Goal: Transaction & Acquisition: Purchase product/service

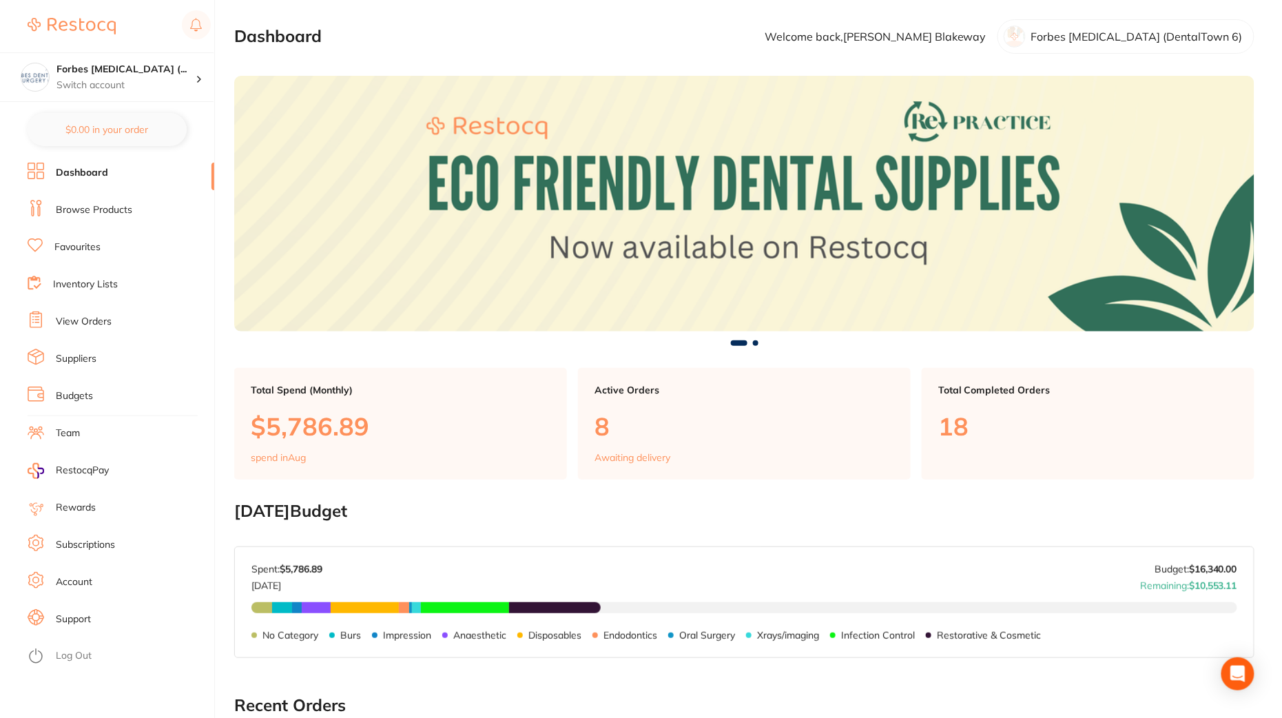
click at [115, 321] on li "View Orders" at bounding box center [121, 321] width 187 height 21
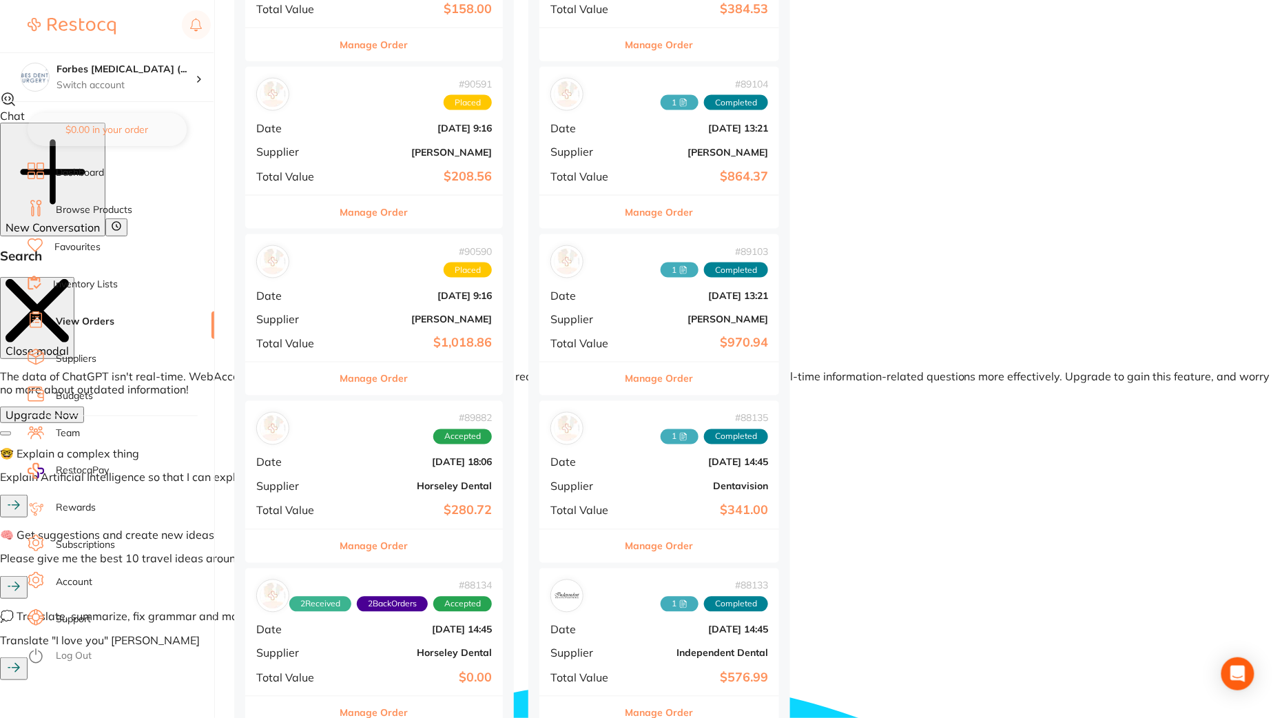
scroll to position [734, 0]
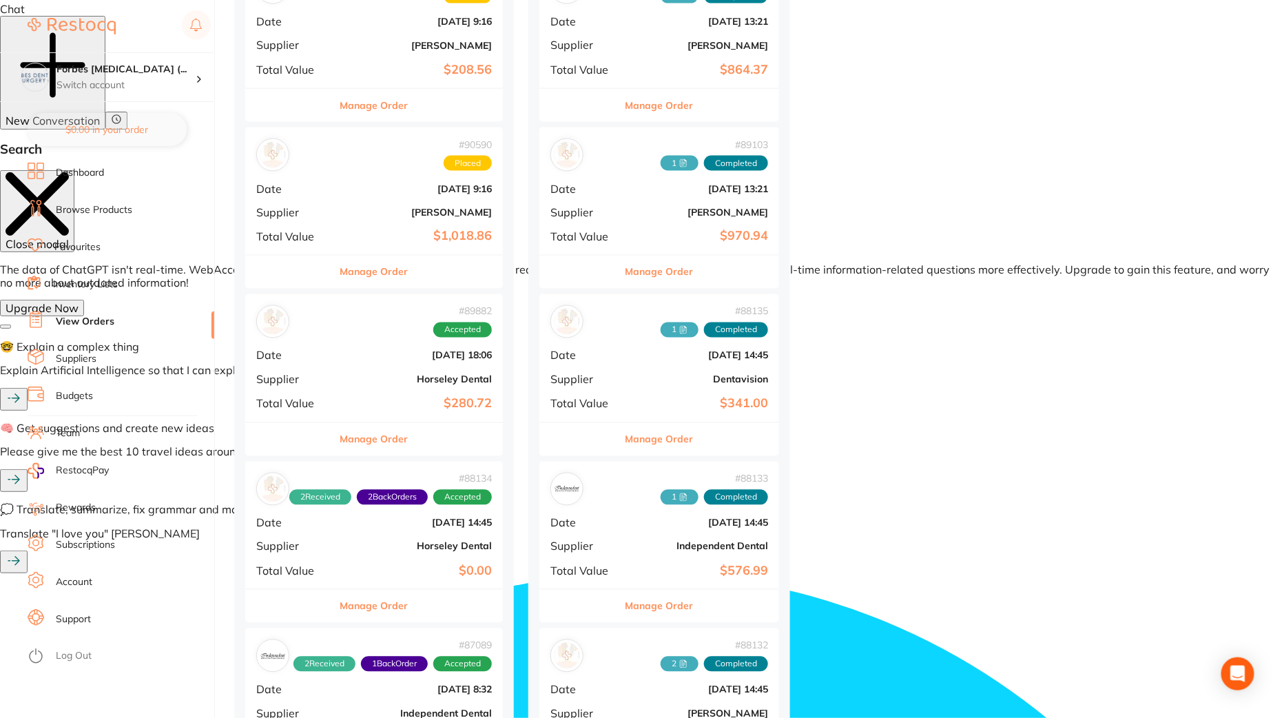
click at [358, 209] on b "[PERSON_NAME]" at bounding box center [417, 212] width 150 height 11
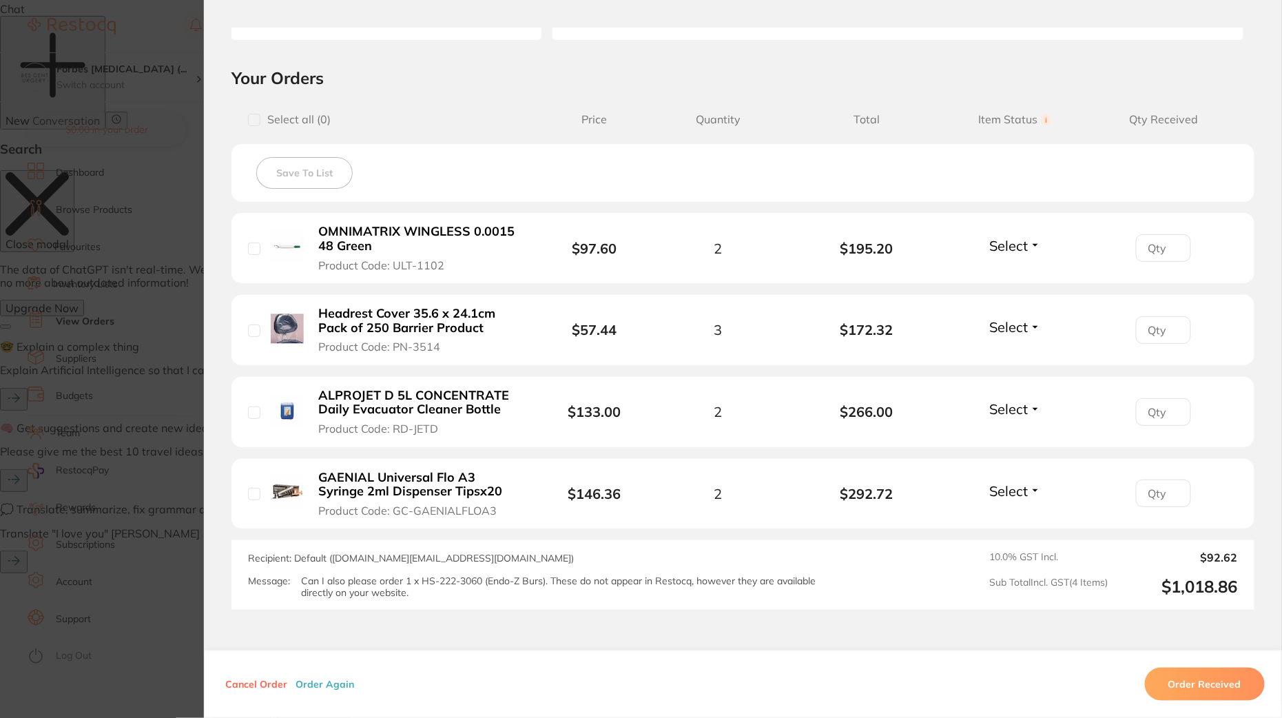
scroll to position [276, 0]
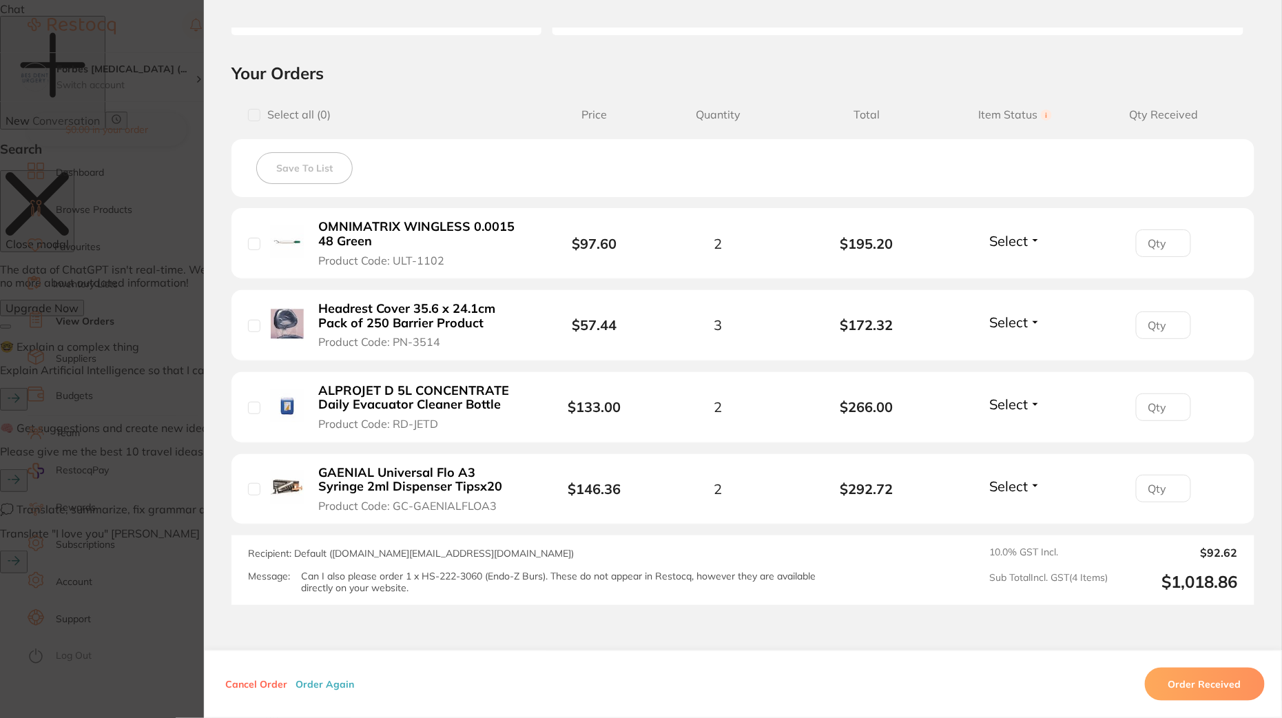
click at [74, 413] on section "Order ID: Restocq- 90590 Order Information Placed Order Order Date [DATE] 9:16 …" at bounding box center [641, 359] width 1282 height 718
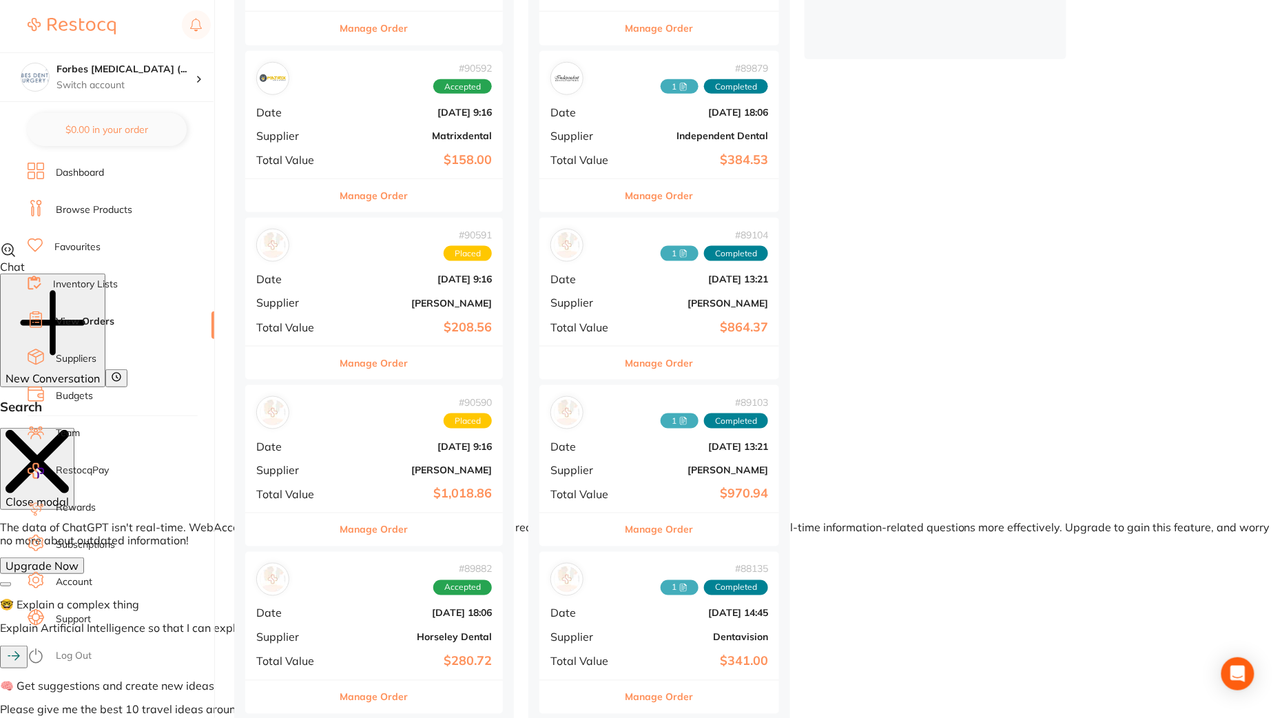
scroll to position [462, 0]
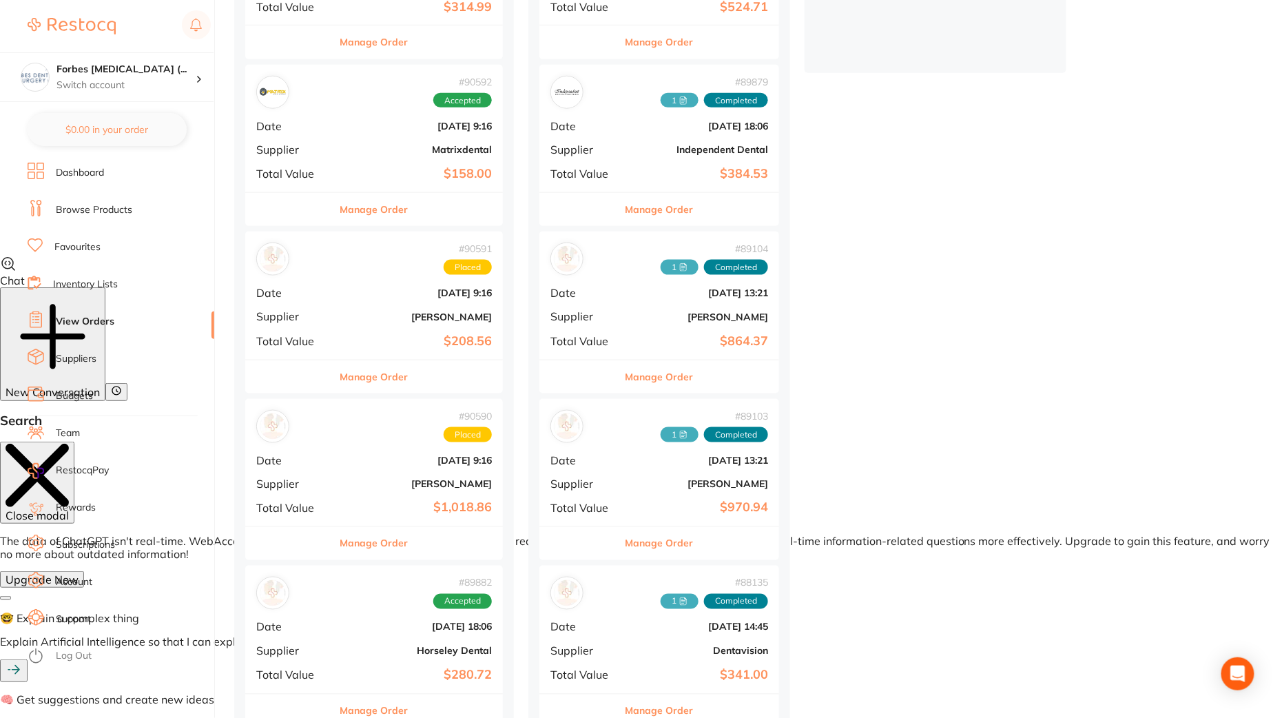
click at [384, 327] on div "# 90591 Placed Date [DATE] 9:16 Supplier [PERSON_NAME] Total Value $208.56" at bounding box center [374, 294] width 258 height 127
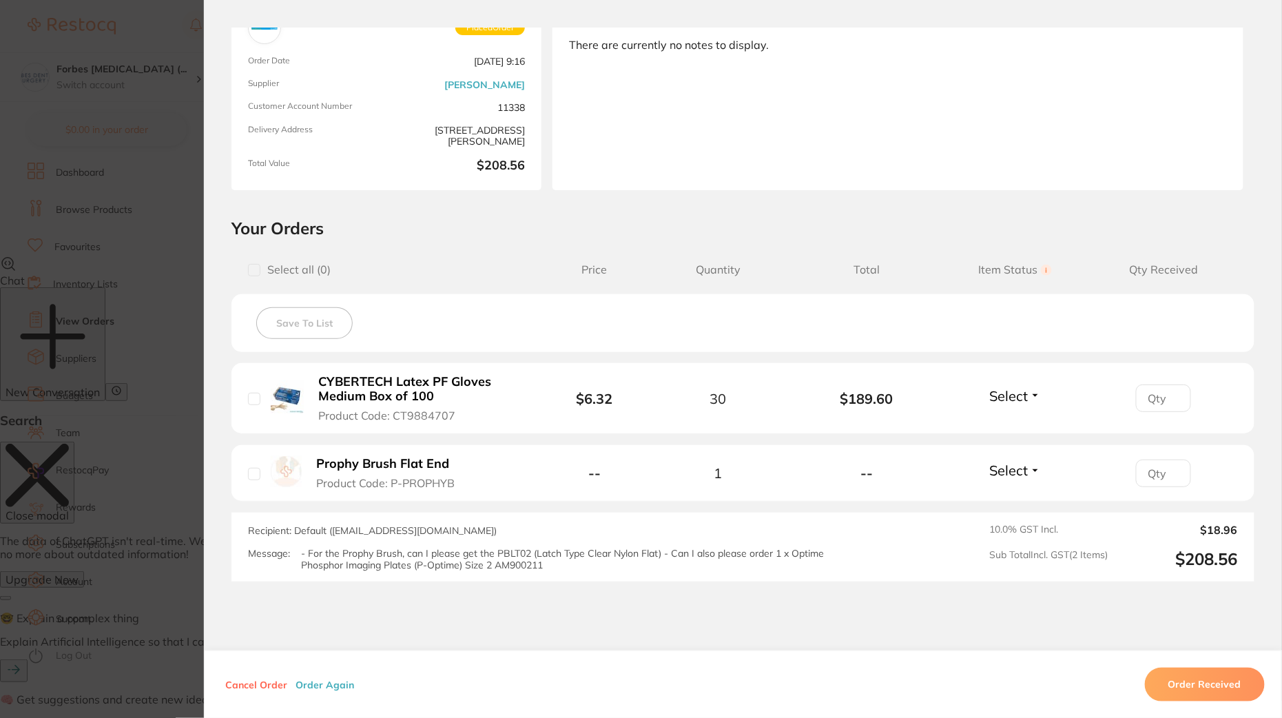
scroll to position [140, 0]
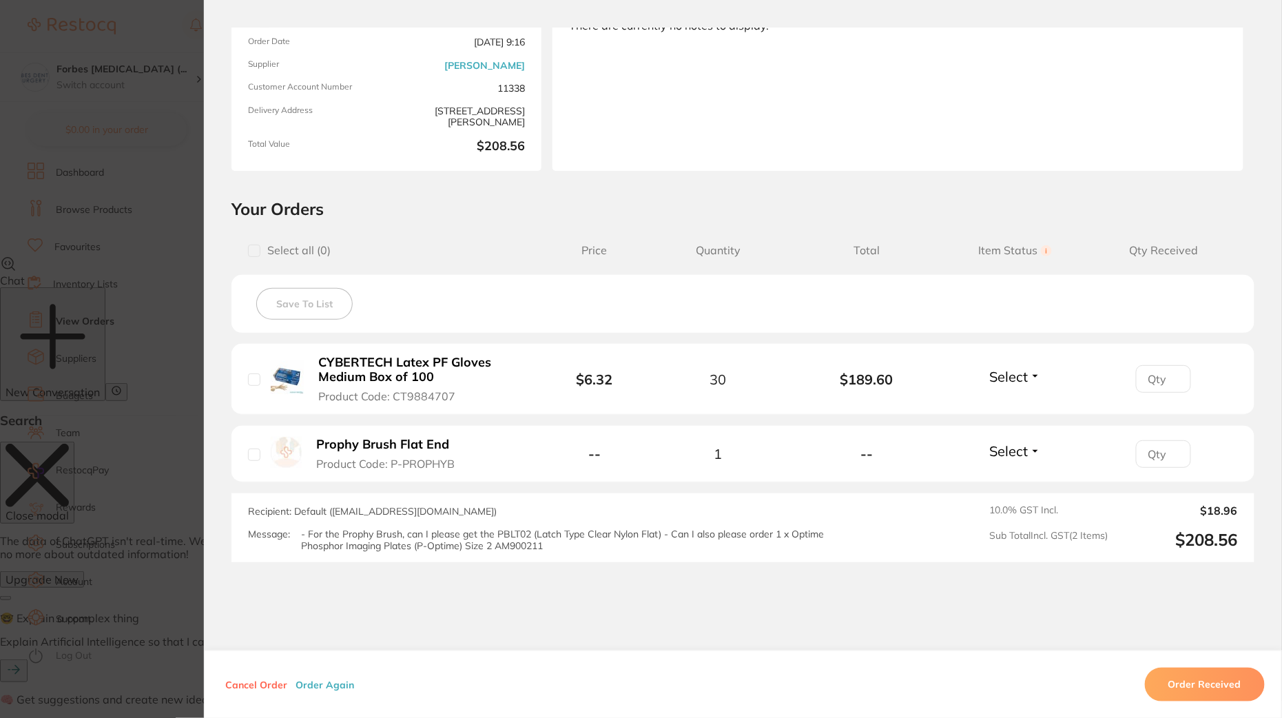
click at [327, 683] on button "Order Again" at bounding box center [324, 684] width 67 height 12
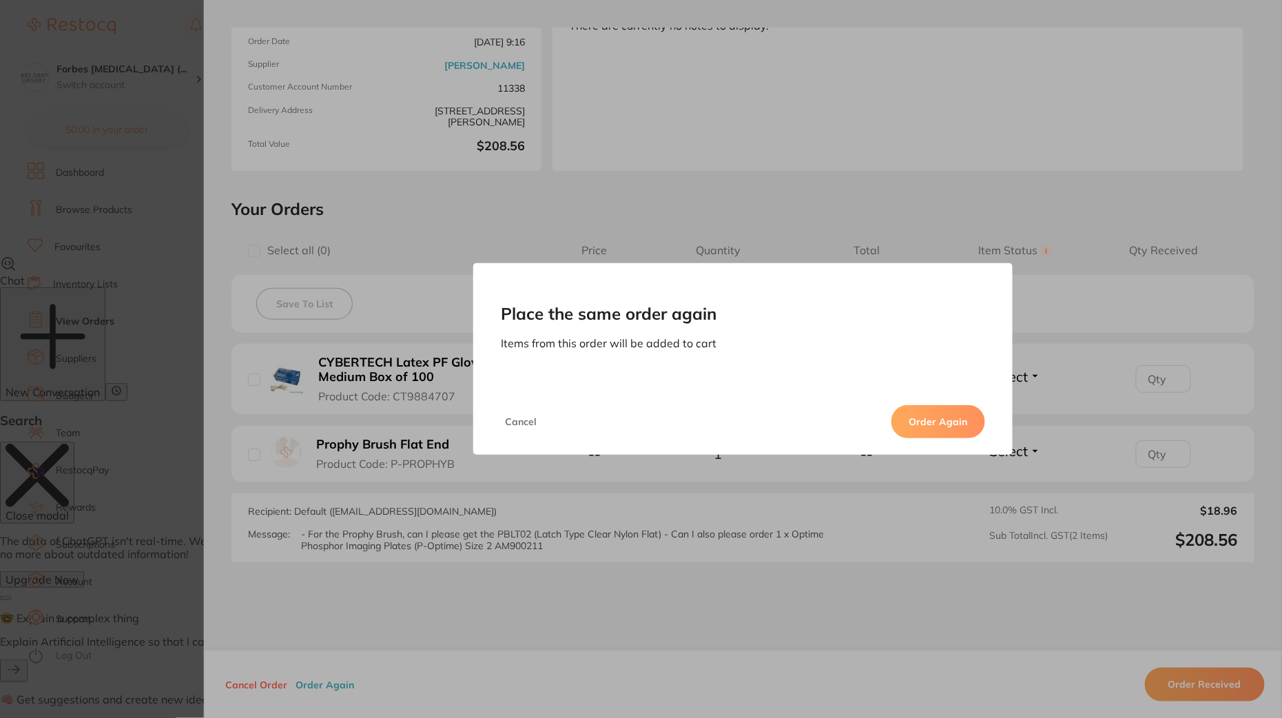
click at [934, 429] on button "Order Again" at bounding box center [939, 421] width 94 height 33
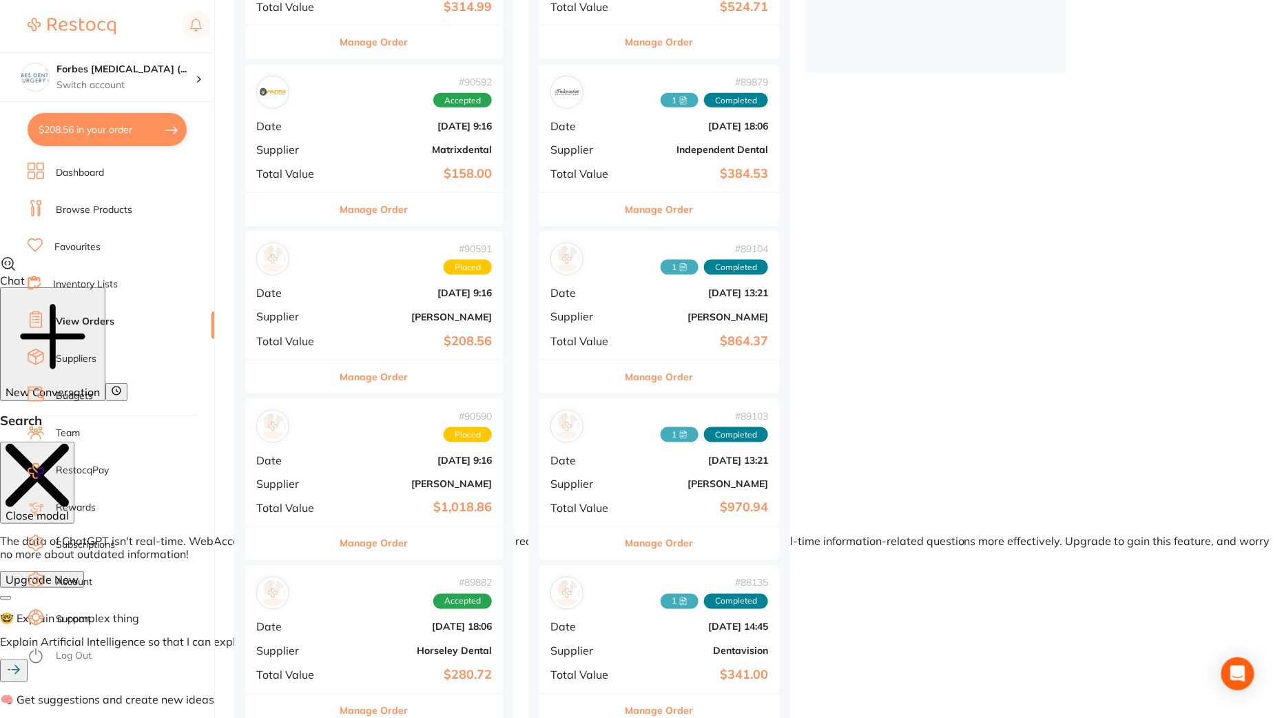
click at [87, 136] on button "$208.56 in your order" at bounding box center [107, 129] width 159 height 33
checkbox input "true"
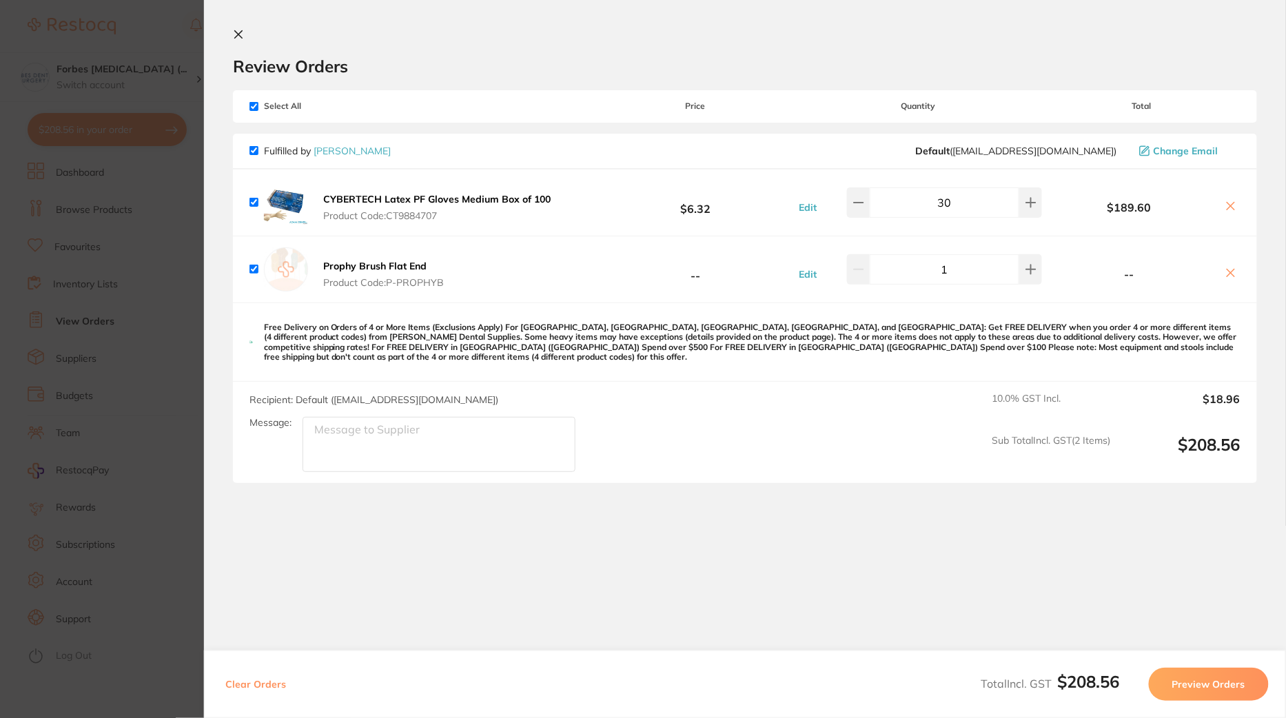
drag, startPoint x: 320, startPoint y: 262, endPoint x: 448, endPoint y: 260, distance: 128.2
click at [448, 260] on button "Prophy Brush Flat End Product Code: P-PROPHYB" at bounding box center [383, 274] width 129 height 29
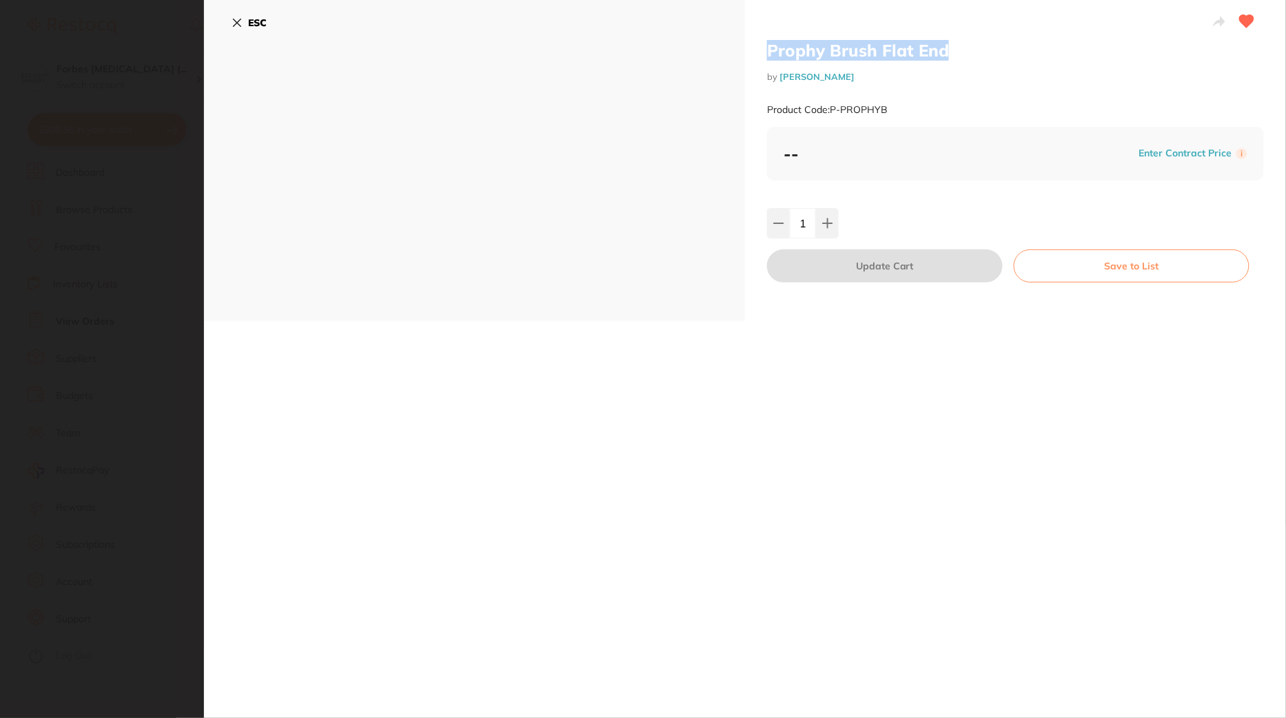
drag, startPoint x: 965, startPoint y: 48, endPoint x: 760, endPoint y: 47, distance: 205.3
type textarea "Prophy Brush Flat End"
click at [760, 47] on div "Prophy Brush Flat End by [PERSON_NAME] Product Code: P-PROPHYB -- Enter Contrac…" at bounding box center [1015, 160] width 541 height 321
copy h2 "Prophy Brush Flat End"
click at [232, 25] on icon at bounding box center [236, 22] width 11 height 11
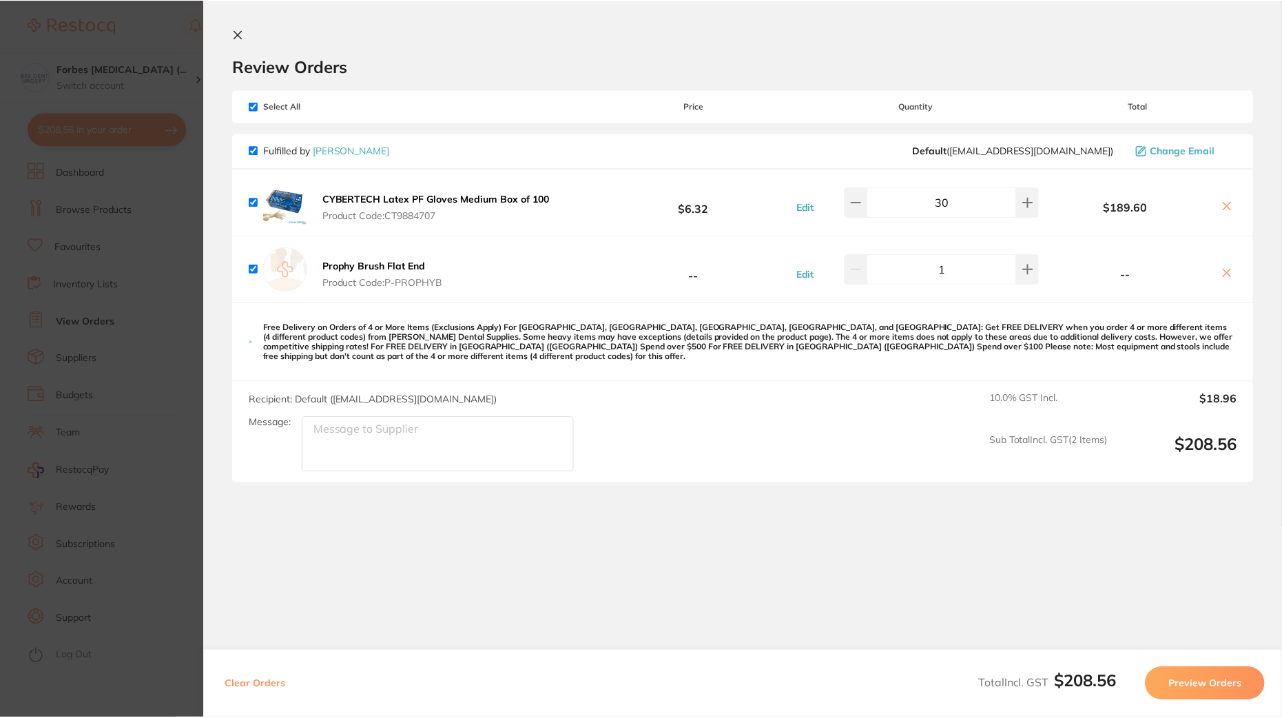
scroll to position [462, 0]
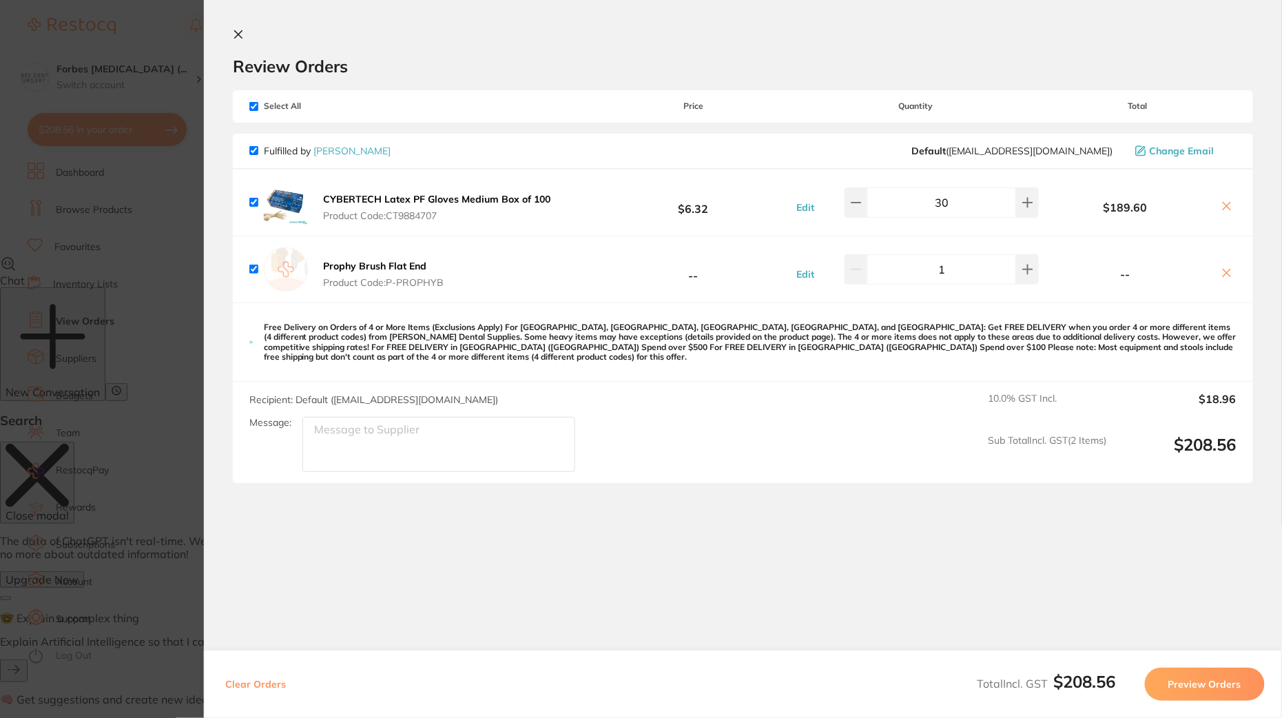
click at [1230, 273] on button at bounding box center [1226, 274] width 19 height 14
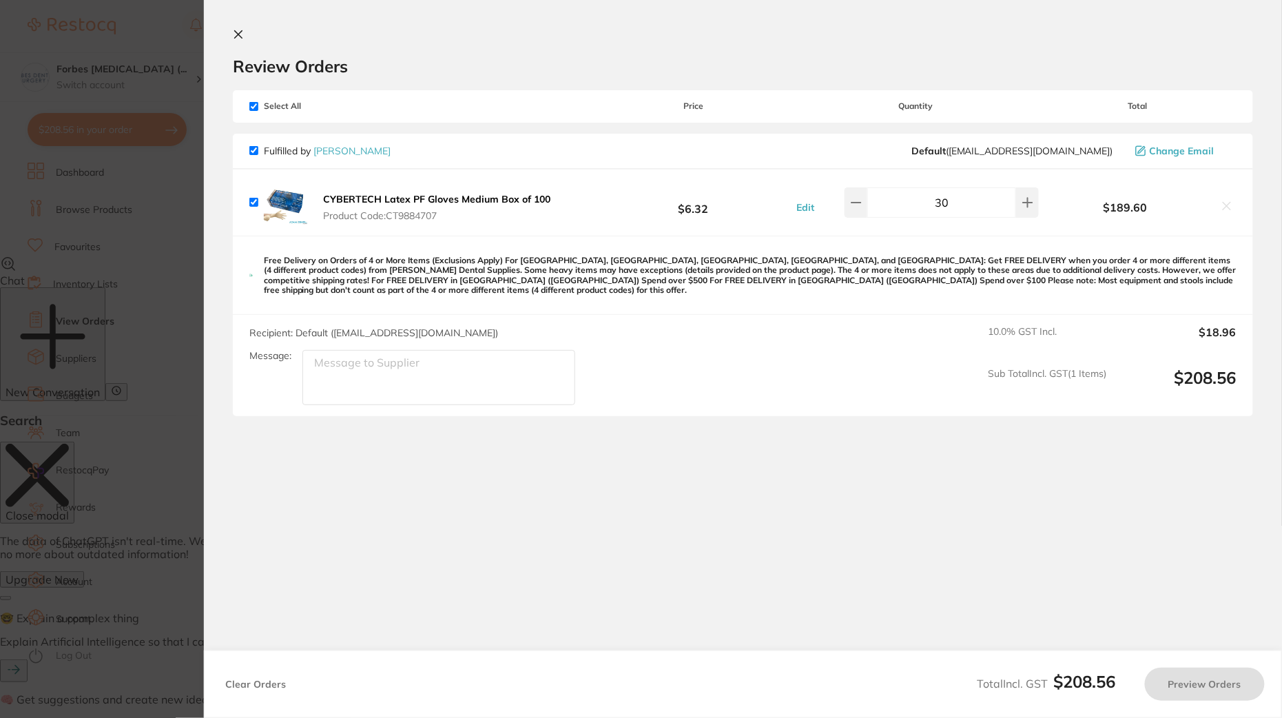
click at [113, 373] on section "Update RRP Set your pre negotiated price for this item. Item Agreed RRP (excl. …" at bounding box center [641, 359] width 1282 height 718
checkbox input "true"
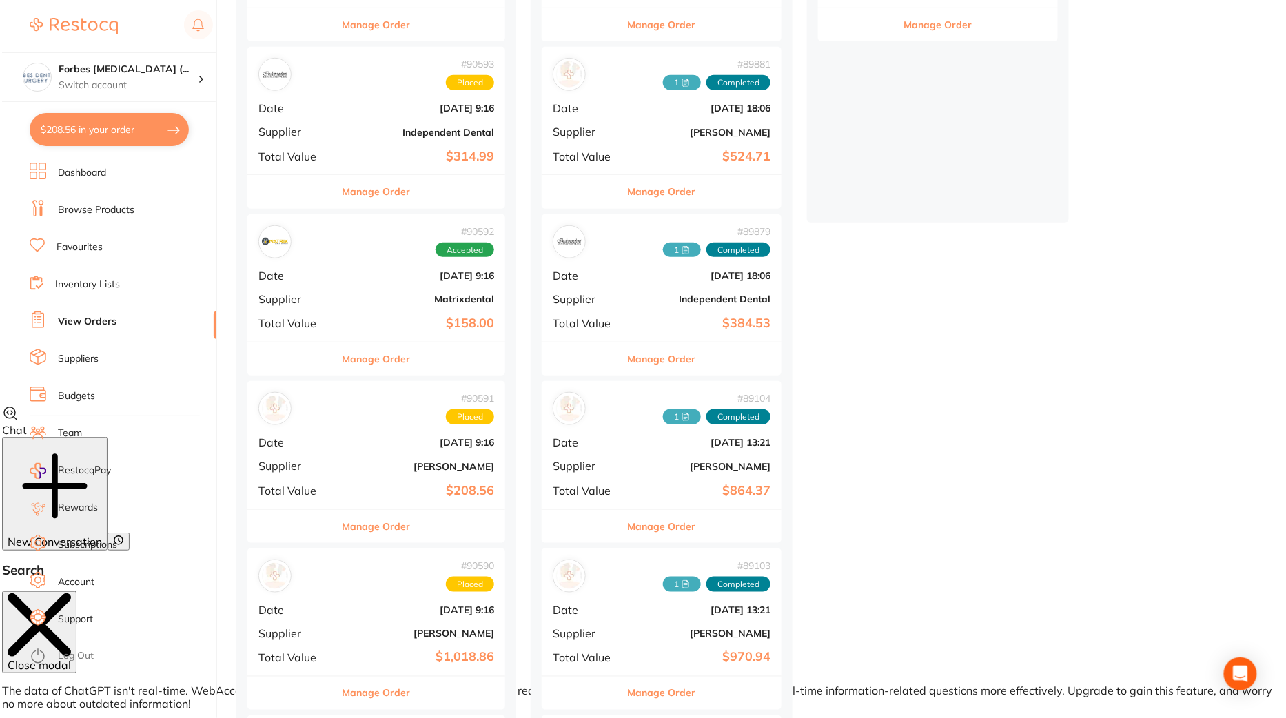
scroll to position [0, 0]
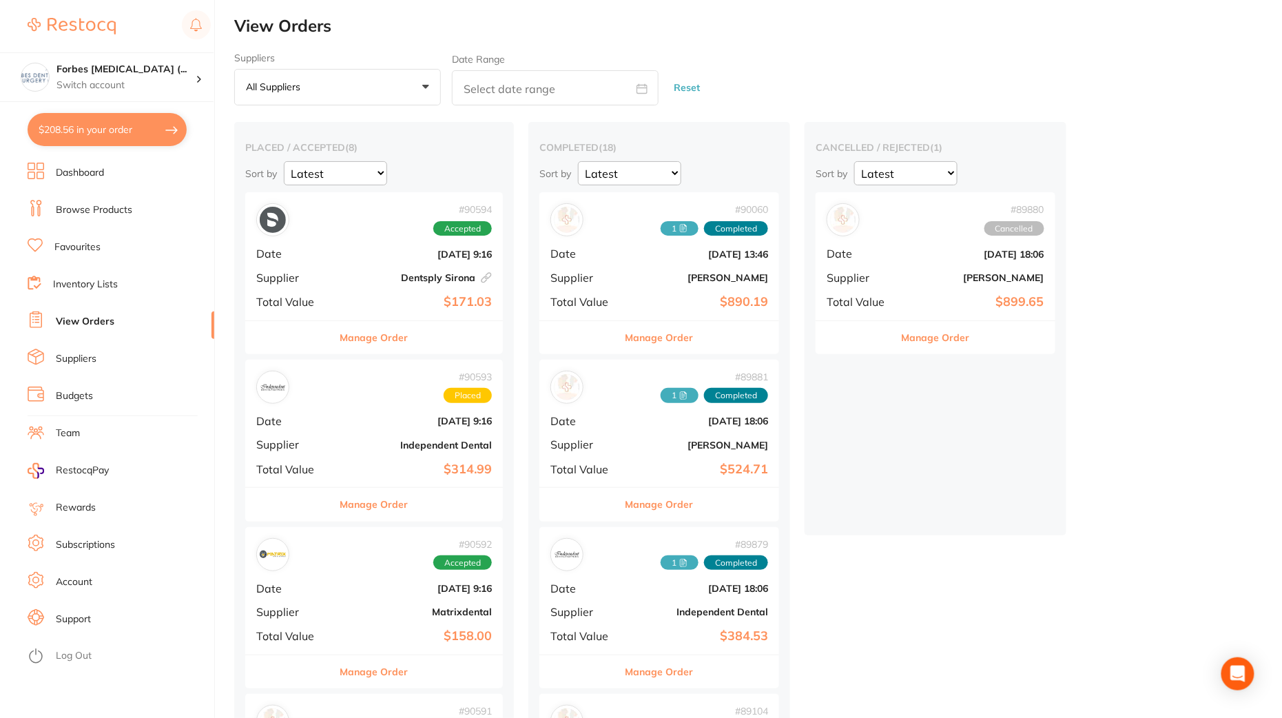
click at [113, 212] on link "Browse Products" at bounding box center [94, 210] width 76 height 14
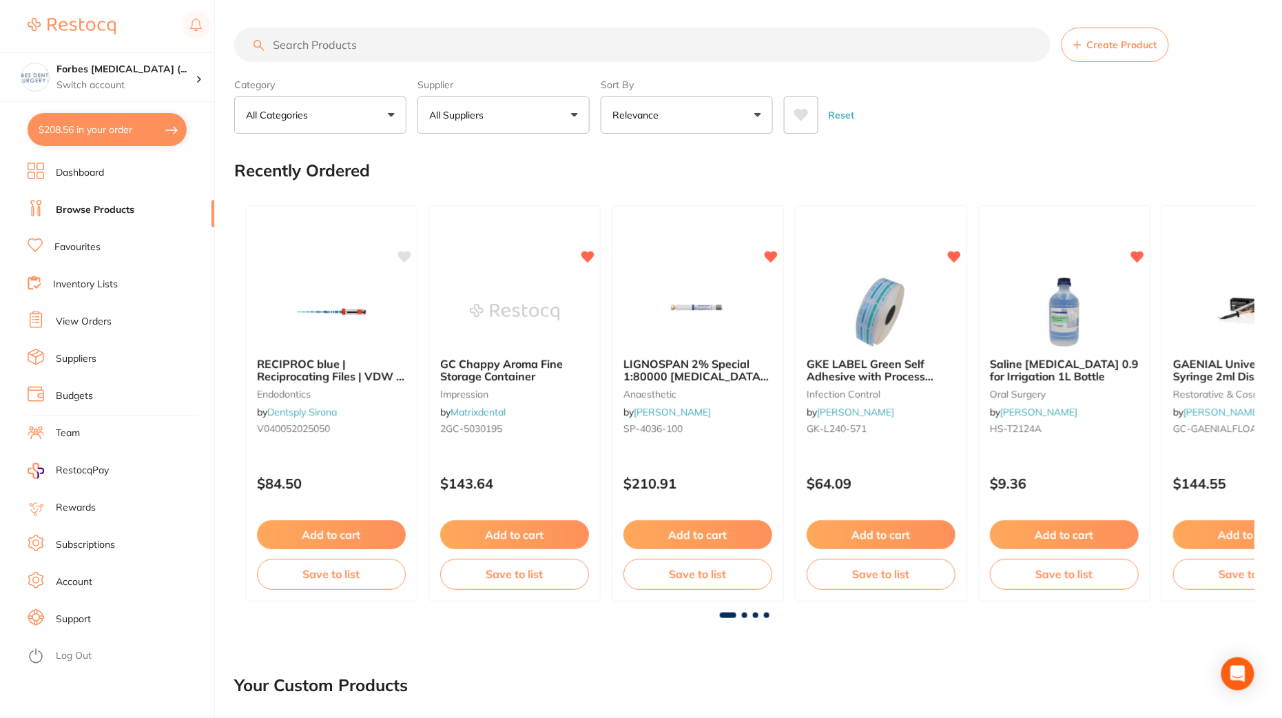
click at [427, 44] on input "search" at bounding box center [642, 45] width 816 height 34
paste input "Prophy Brush Flat End"
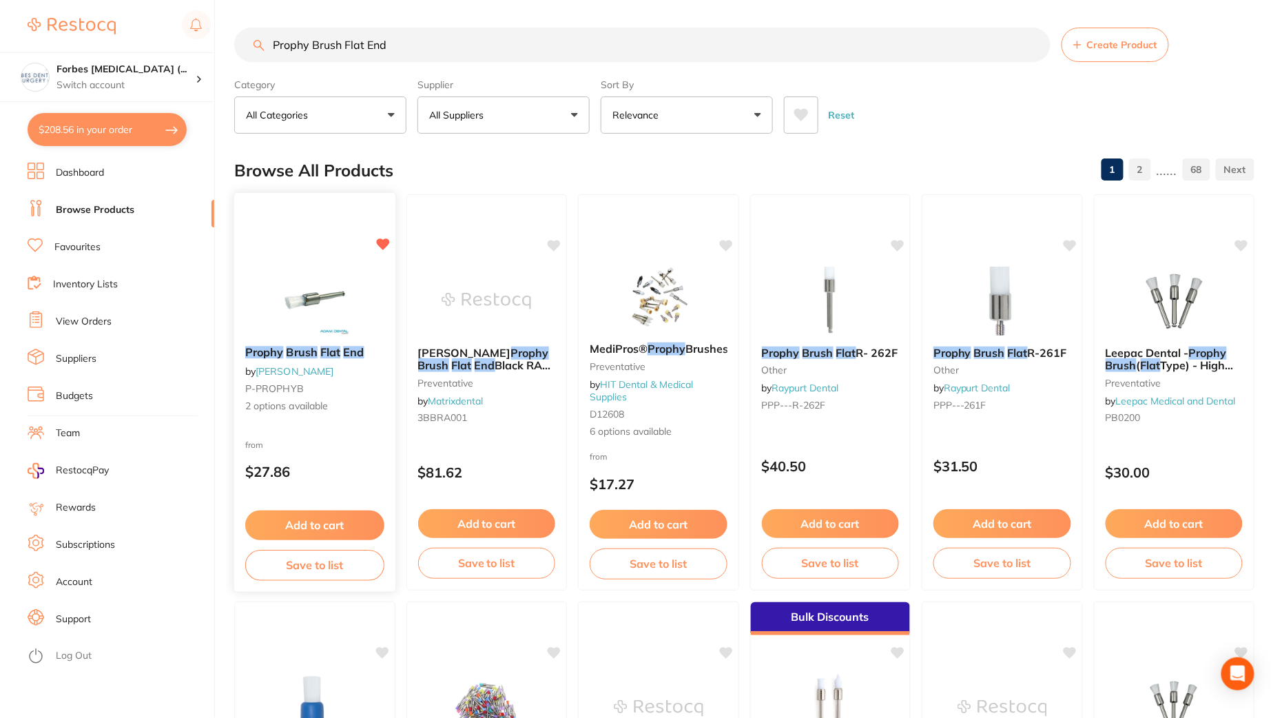
type input "Prophy Brush Flat End"
click at [347, 397] on div "Prophy Brush Flat End by [PERSON_NAME] P-PROPHYB 2 options available" at bounding box center [314, 380] width 161 height 90
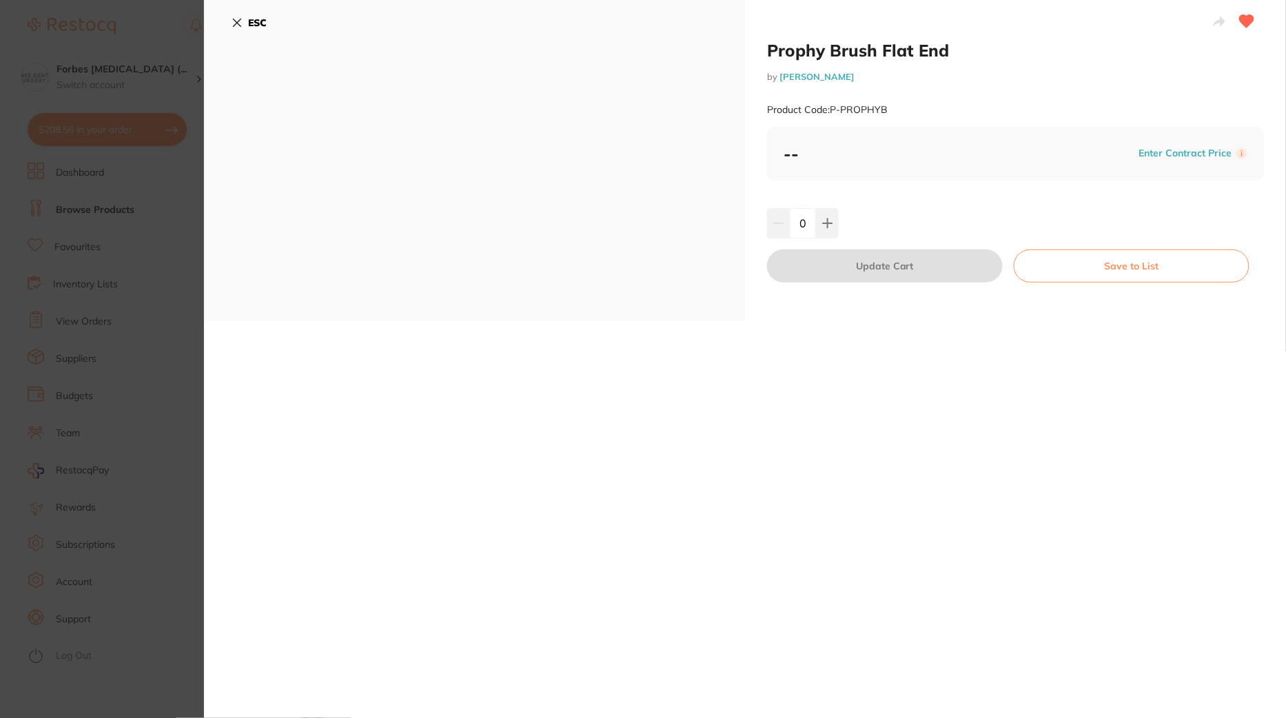
click at [235, 21] on icon at bounding box center [238, 23] width 8 height 8
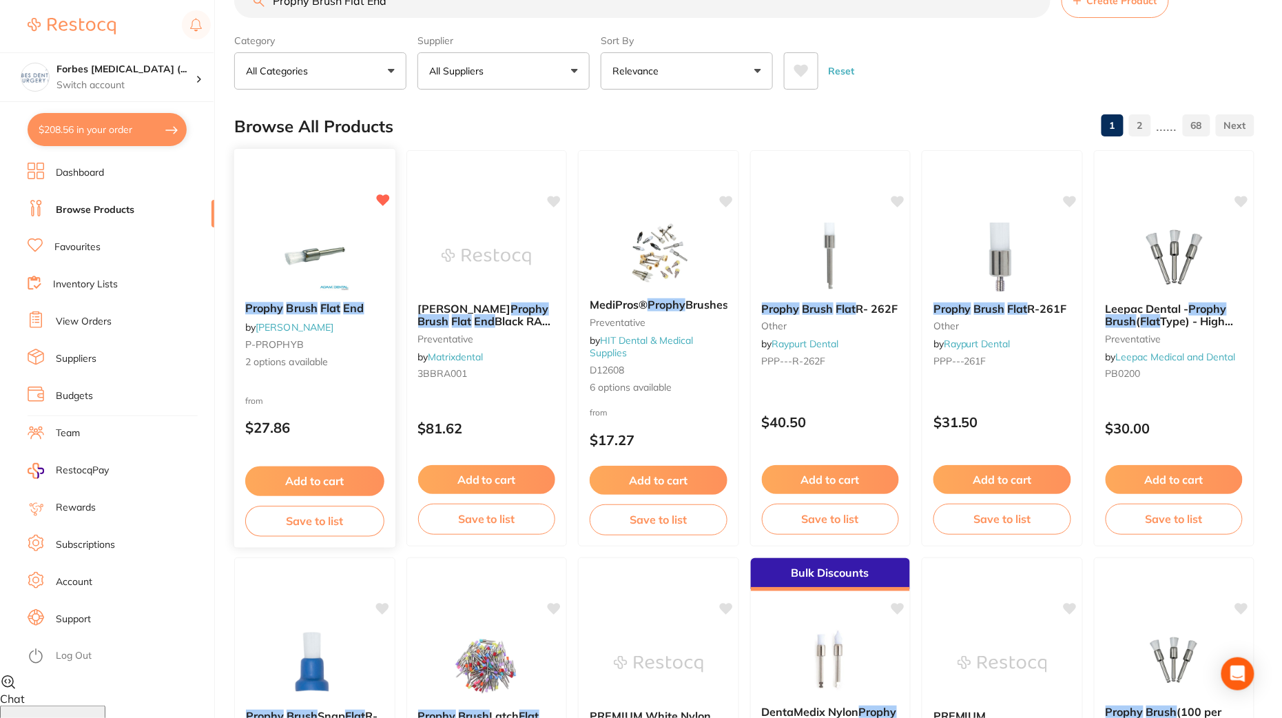
click at [331, 478] on button "Add to cart" at bounding box center [314, 481] width 138 height 30
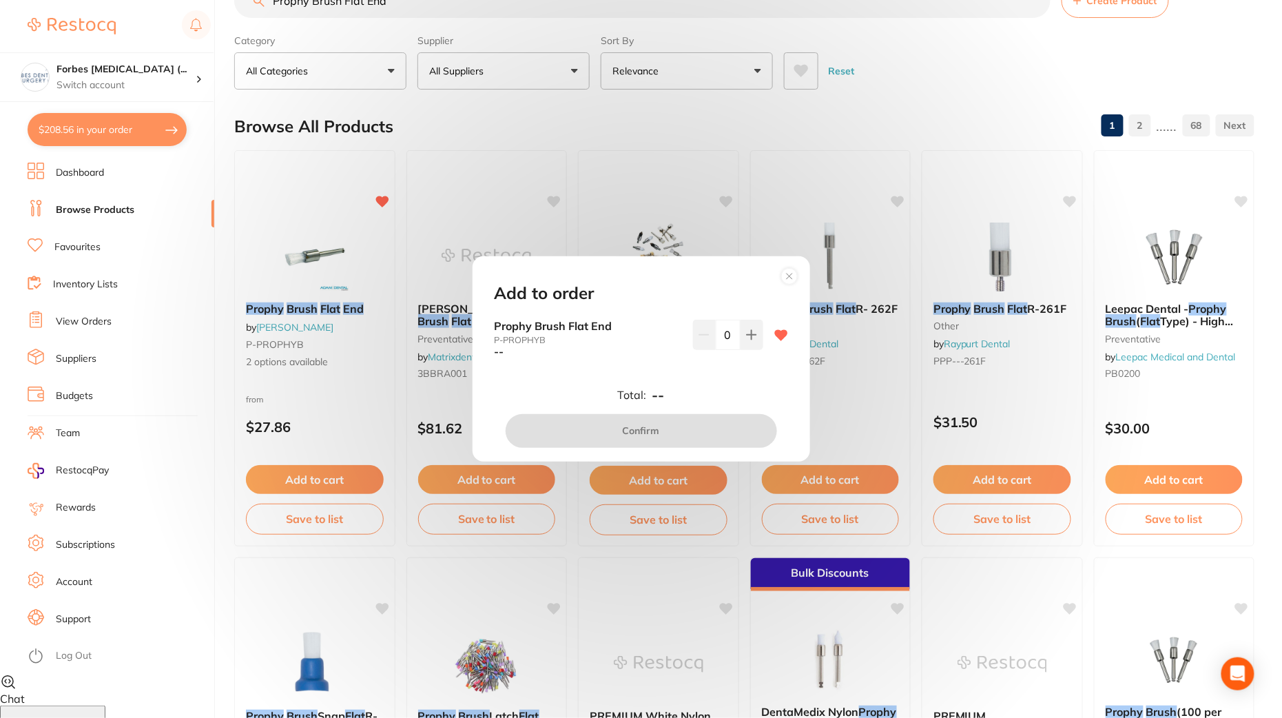
click at [798, 274] on icon at bounding box center [790, 276] width 22 height 22
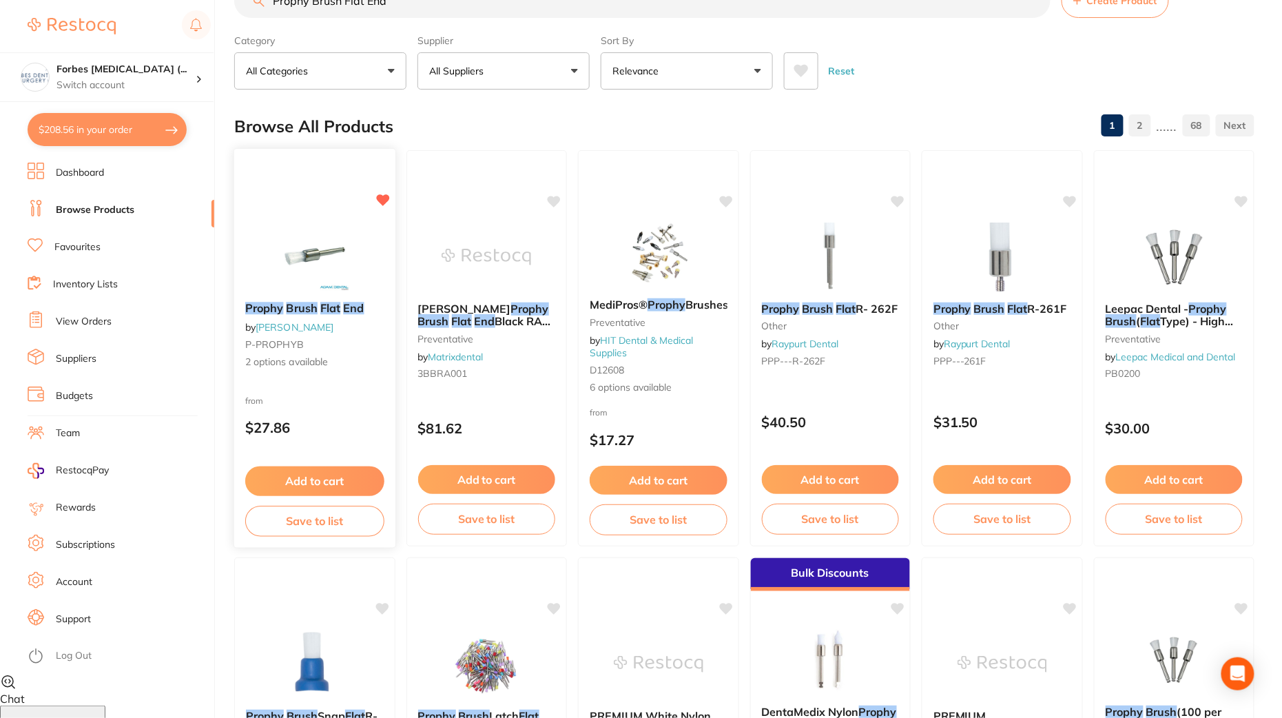
click at [309, 395] on div "from $27.86" at bounding box center [314, 418] width 161 height 50
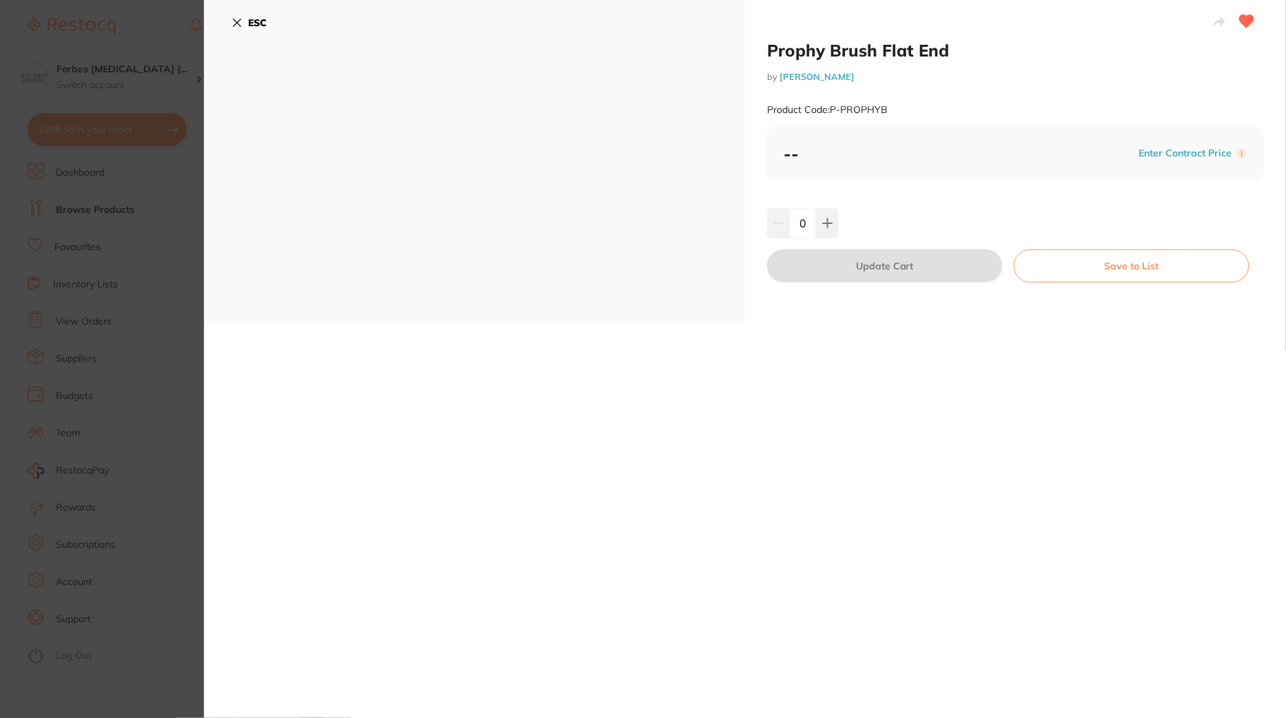
click at [235, 16] on button "ESC" at bounding box center [248, 22] width 35 height 23
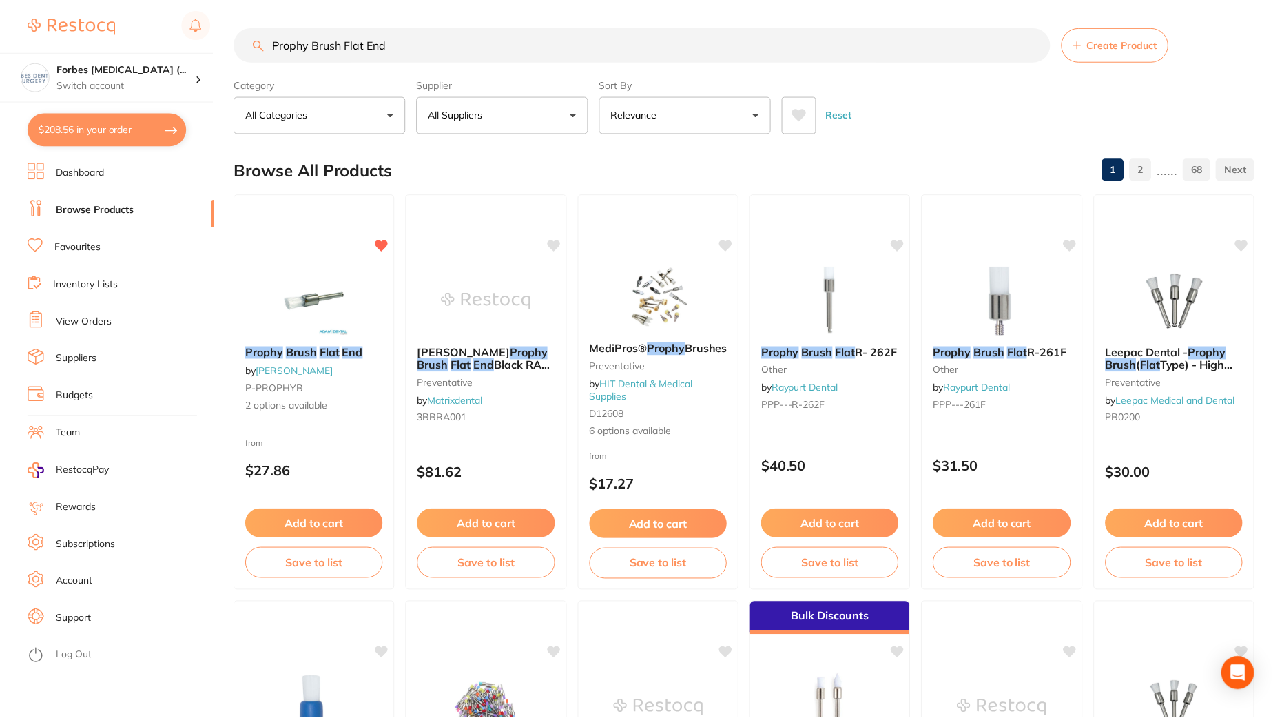
scroll to position [44, 0]
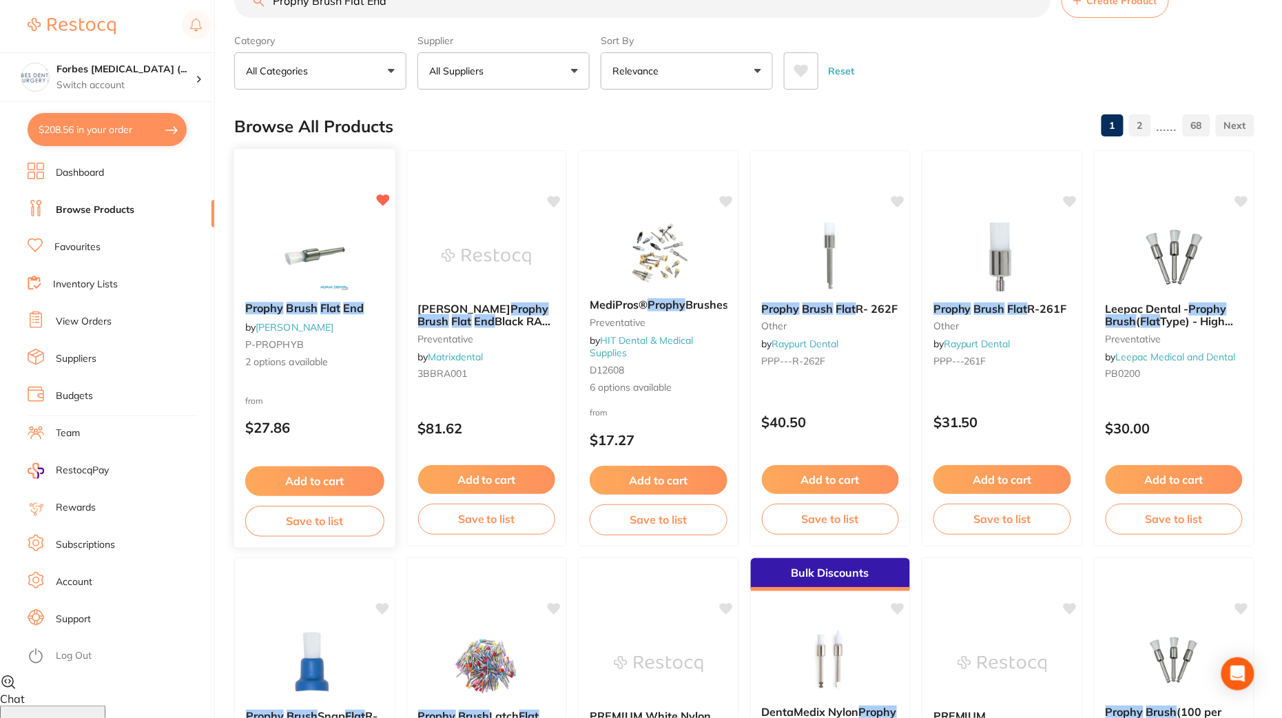
click at [309, 367] on span "2 options available" at bounding box center [314, 362] width 138 height 14
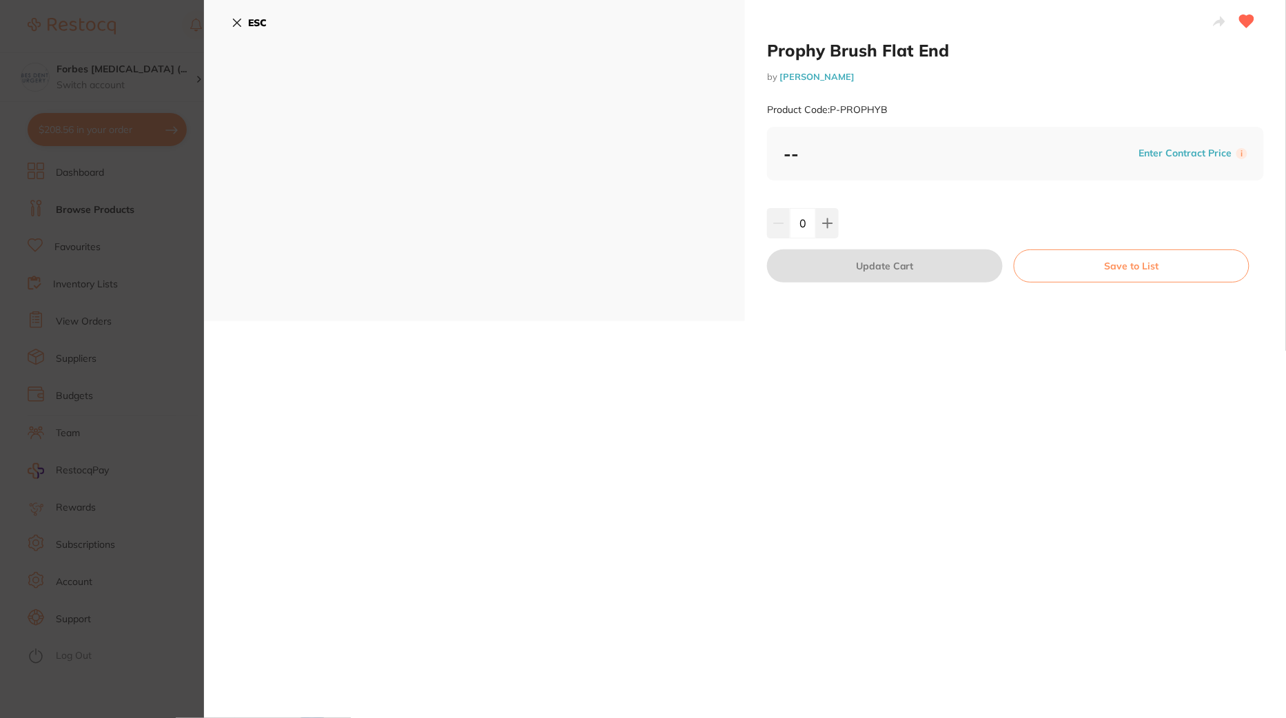
click at [103, 308] on section "Prophy Brush Flat End by [PERSON_NAME] Product Code: P-PROPHYB ESC Prophy Brush…" at bounding box center [643, 359] width 1286 height 718
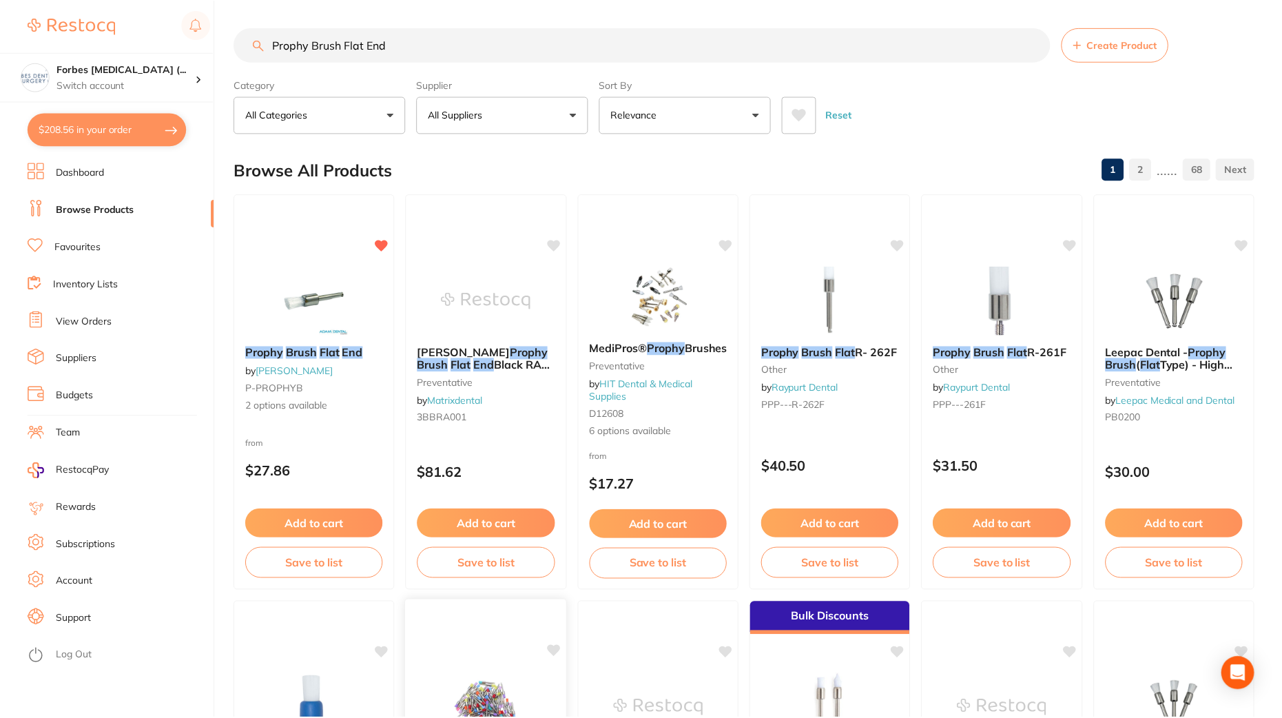
scroll to position [44, 0]
